Goal: Transaction & Acquisition: Register for event/course

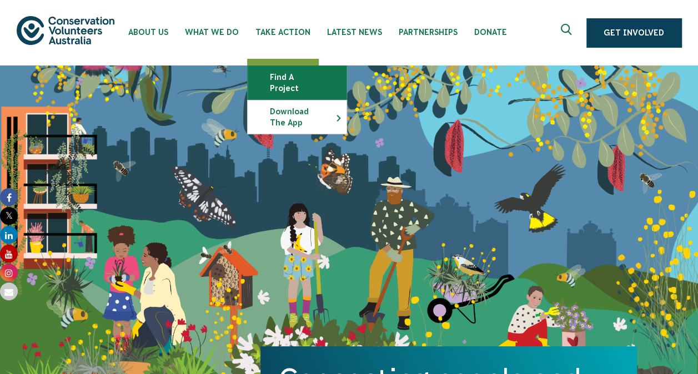
click at [281, 87] on link "Find a project" at bounding box center [297, 82] width 99 height 33
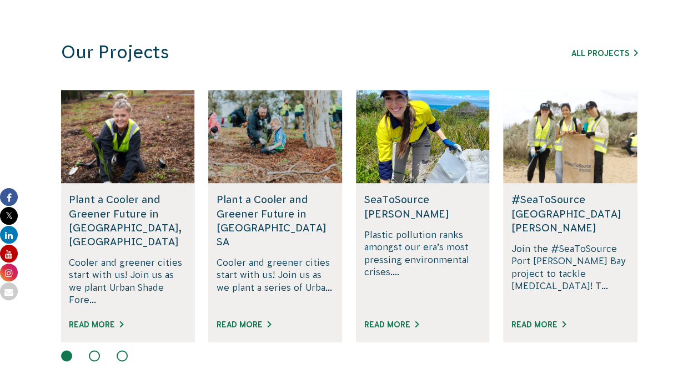
scroll to position [683, 0]
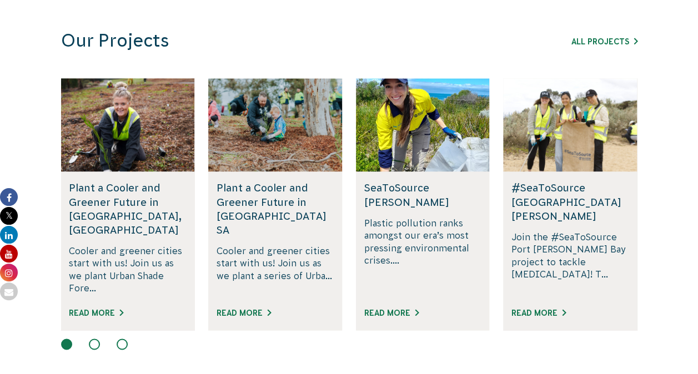
click at [94, 339] on button at bounding box center [94, 344] width 11 height 11
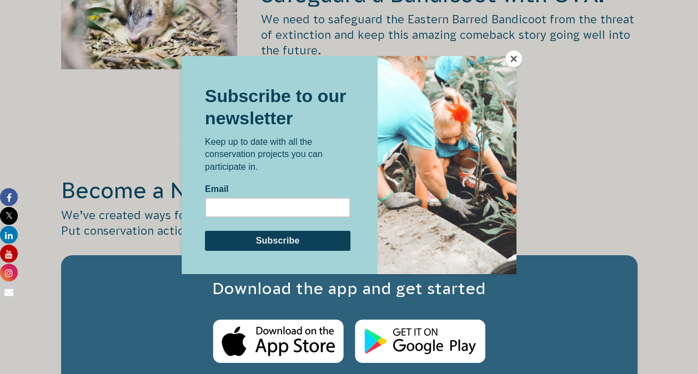
scroll to position [1740, 0]
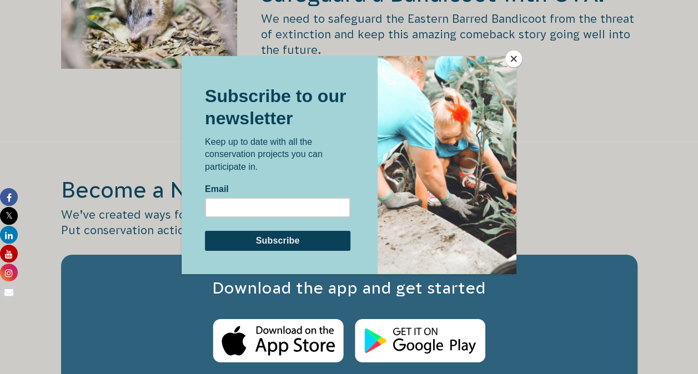
click at [516, 53] on button "Close" at bounding box center [513, 59] width 17 height 17
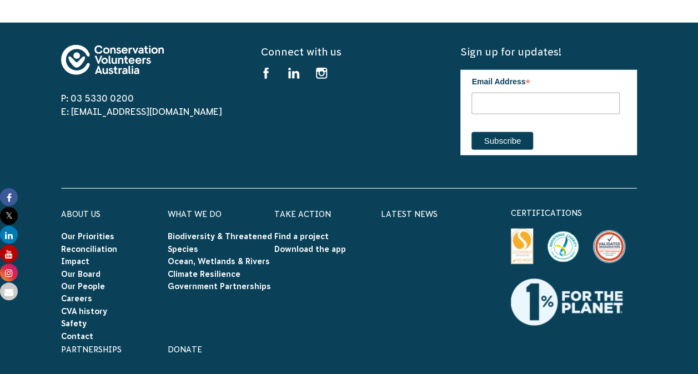
scroll to position [3483, 0]
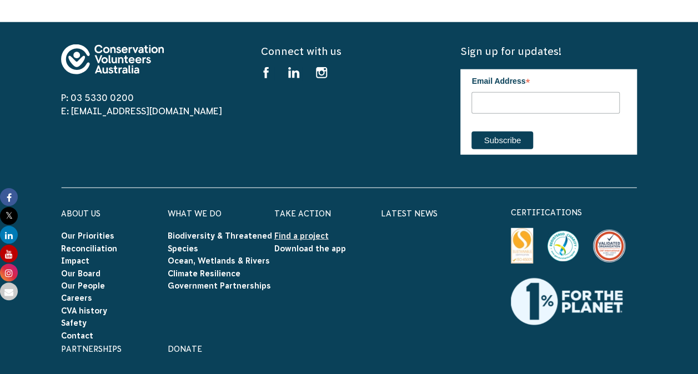
click at [305, 231] on link "Find a project" at bounding box center [301, 235] width 54 height 9
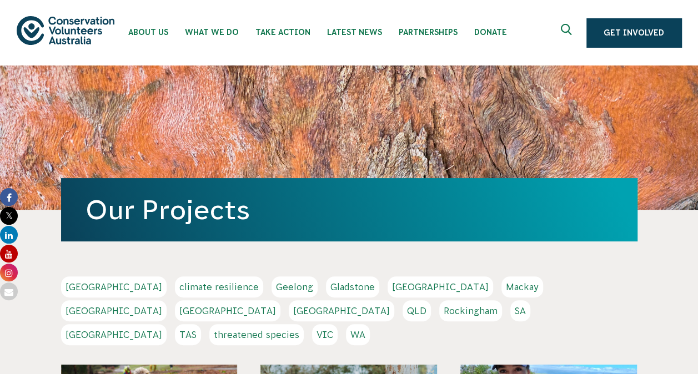
click at [394, 300] on link "[GEOGRAPHIC_DATA]" at bounding box center [341, 310] width 105 height 21
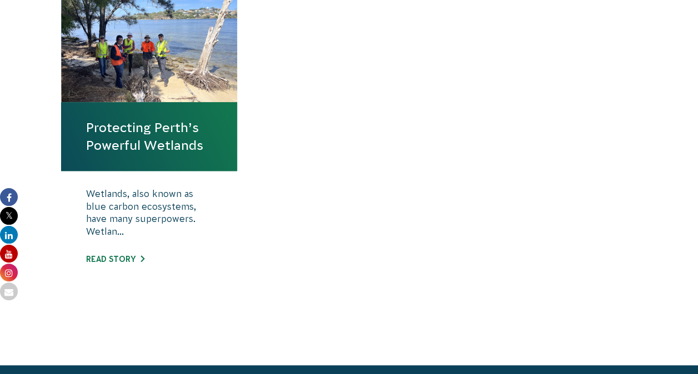
scroll to position [439, 0]
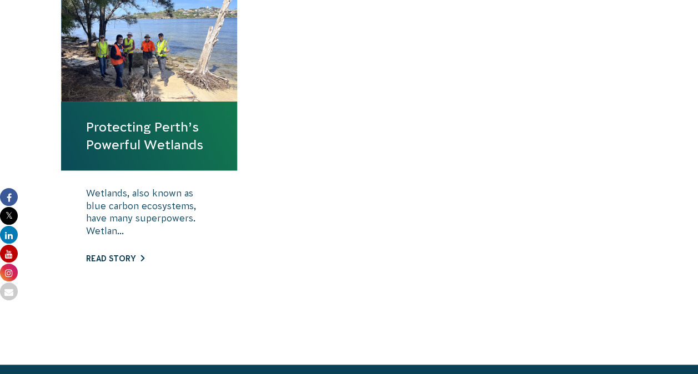
click at [119, 257] on link "Read story" at bounding box center [115, 258] width 58 height 9
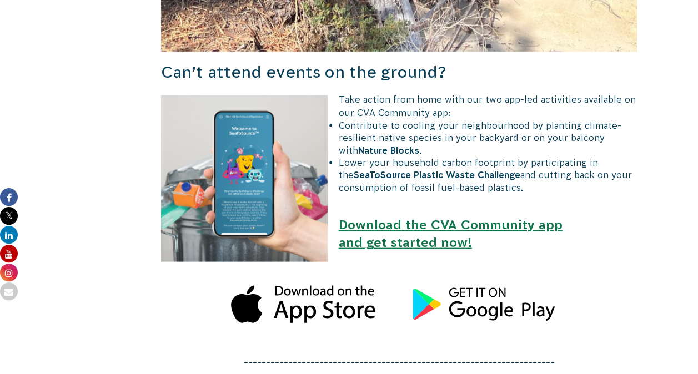
scroll to position [992, 0]
